Goal: Transaction & Acquisition: Purchase product/service

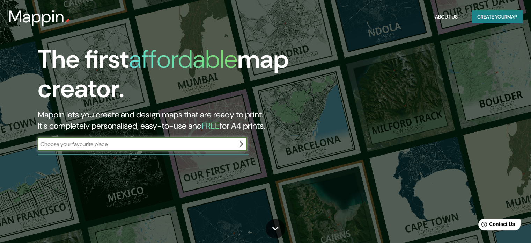
click at [242, 144] on icon "button" at bounding box center [240, 144] width 6 height 6
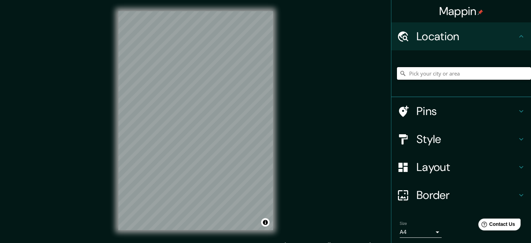
click at [436, 74] on input "Pick your city or area" at bounding box center [464, 73] width 134 height 13
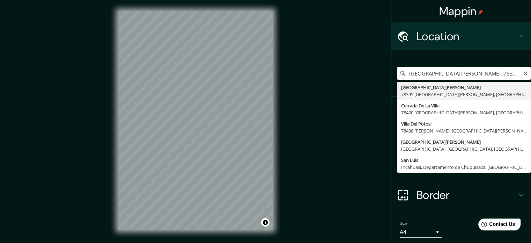
drag, startPoint x: 423, startPoint y: 73, endPoint x: 392, endPoint y: 71, distance: 30.5
click at [397, 71] on input "[GEOGRAPHIC_DATA][PERSON_NAME], 78395 [GEOGRAPHIC_DATA][PERSON_NAME], [GEOGRAPH…" at bounding box center [464, 73] width 134 height 13
drag, startPoint x: 455, startPoint y: 71, endPoint x: 442, endPoint y: 70, distance: 12.6
click at [442, 70] on input "Villa De Pozos, 78395 San Luis Potosí, San Luis Potosí, México" at bounding box center [464, 73] width 134 height 13
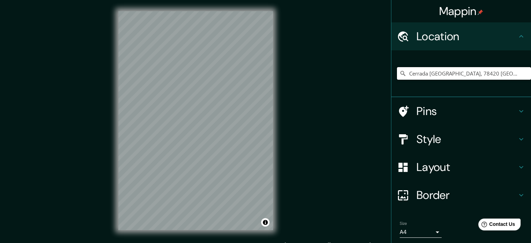
type input "Cerrada De La Villa, 78420 San Luis Potosí, San Luis Potosí, México"
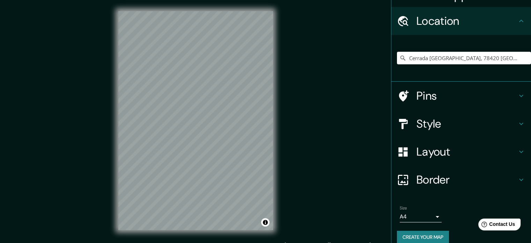
scroll to position [24, 0]
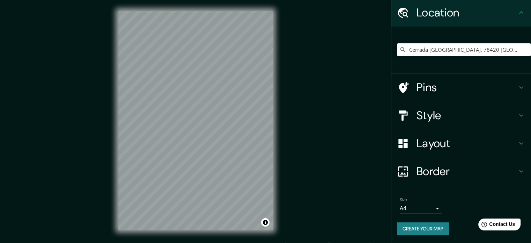
click at [432, 228] on button "Create your map" at bounding box center [423, 228] width 52 height 13
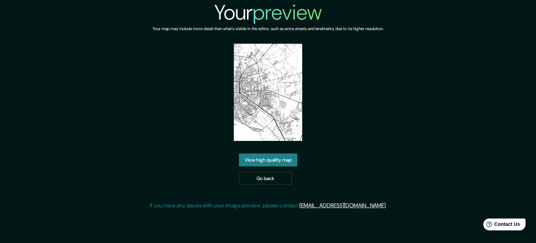
click at [285, 157] on link "View high quality map" at bounding box center [268, 159] width 58 height 13
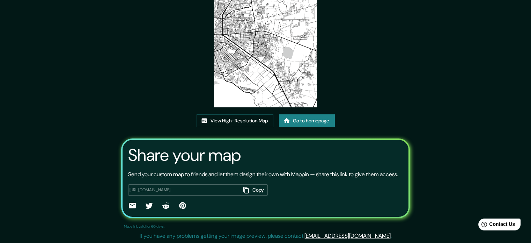
click at [326, 114] on link "Go to homepage" at bounding box center [307, 120] width 56 height 13
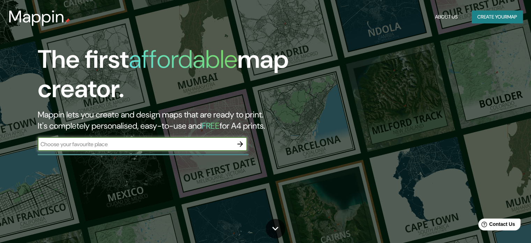
click at [238, 144] on icon "button" at bounding box center [240, 144] width 6 height 6
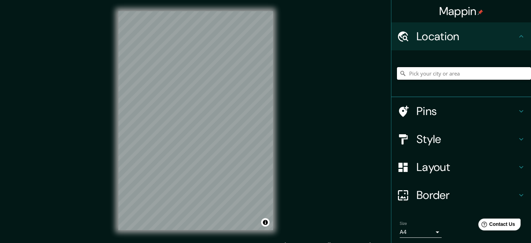
click at [432, 75] on input "Pick your city or area" at bounding box center [464, 73] width 134 height 13
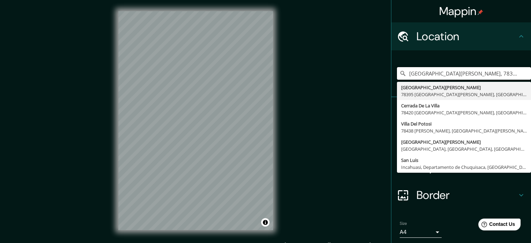
type input "[GEOGRAPHIC_DATA][PERSON_NAME], 78395 [GEOGRAPHIC_DATA][PERSON_NAME], [GEOGRAPH…"
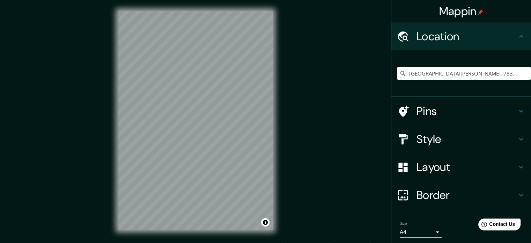
click at [426, 170] on h4 "Layout" at bounding box center [467, 167] width 101 height 14
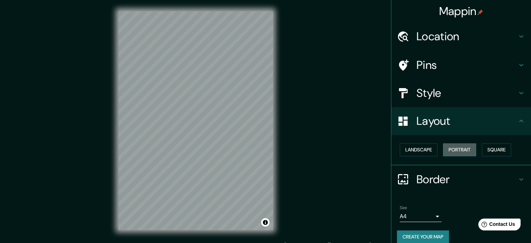
click at [472, 147] on button "Portrait" at bounding box center [459, 149] width 33 height 13
click at [455, 150] on button "Portrait" at bounding box center [459, 149] width 33 height 13
click at [421, 147] on button "Landscape" at bounding box center [419, 149] width 38 height 13
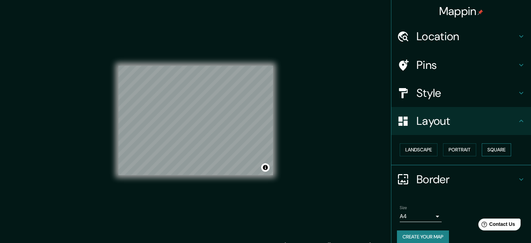
click at [490, 145] on button "Square" at bounding box center [496, 149] width 29 height 13
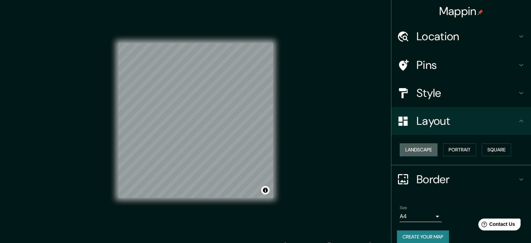
click at [411, 149] on button "Landscape" at bounding box center [419, 149] width 38 height 13
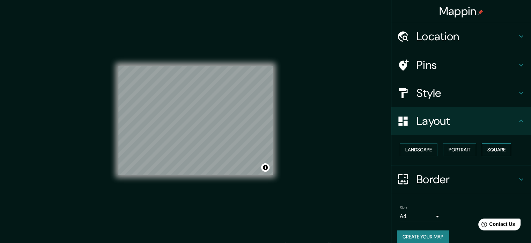
click at [492, 147] on button "Square" at bounding box center [496, 149] width 29 height 13
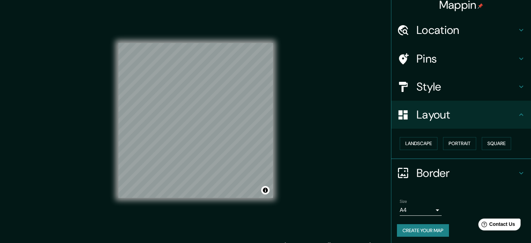
scroll to position [8, 0]
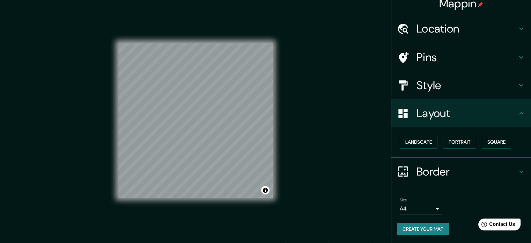
click at [420, 222] on button "Create your map" at bounding box center [423, 228] width 52 height 13
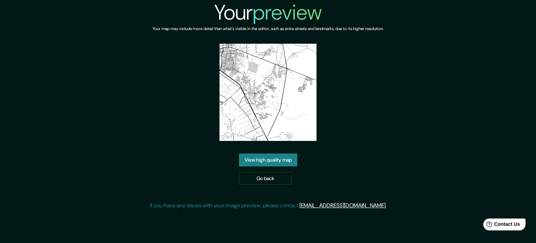
click at [284, 158] on link "View high quality map" at bounding box center [268, 159] width 58 height 13
